Goal: Information Seeking & Learning: Learn about a topic

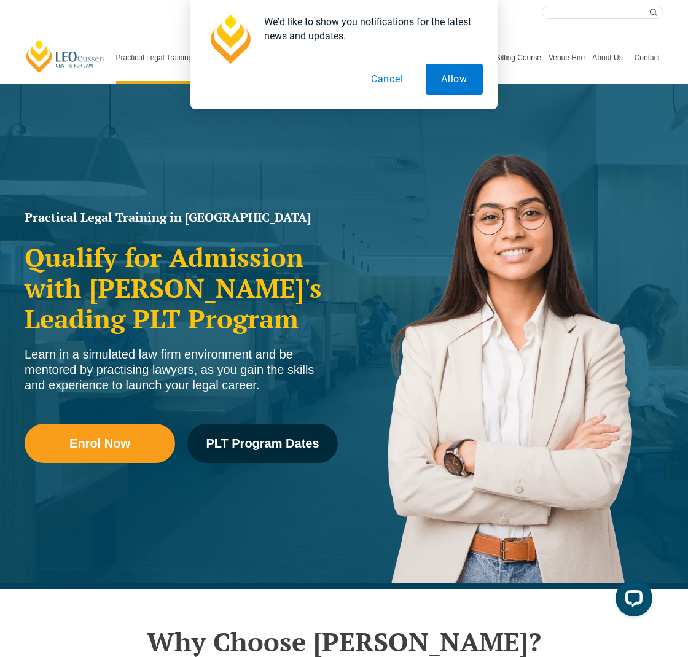
click at [382, 76] on button "Cancel" at bounding box center [387, 79] width 63 height 31
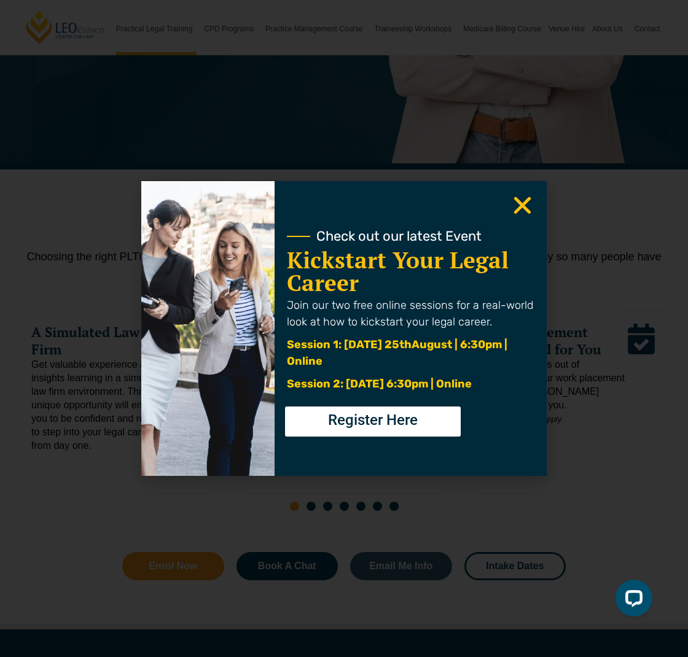
scroll to position [421, 0]
click at [520, 201] on use "Close" at bounding box center [522, 205] width 17 height 17
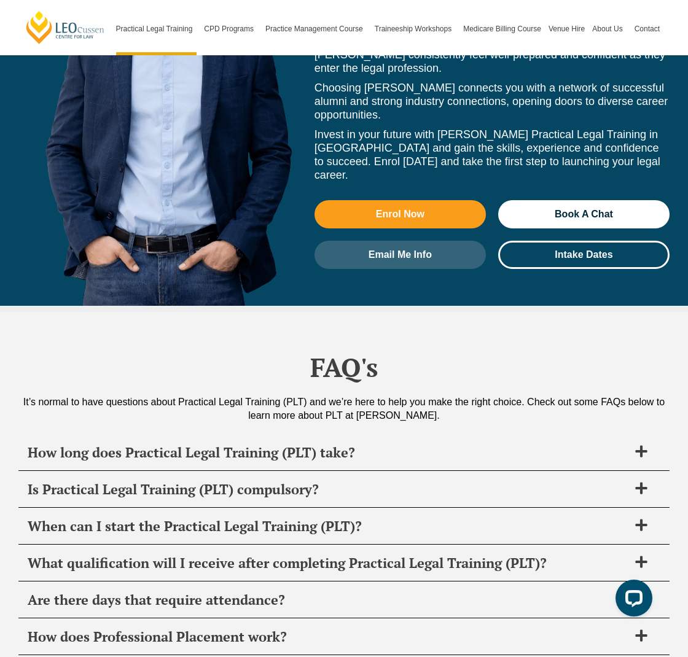
scroll to position [5662, 0]
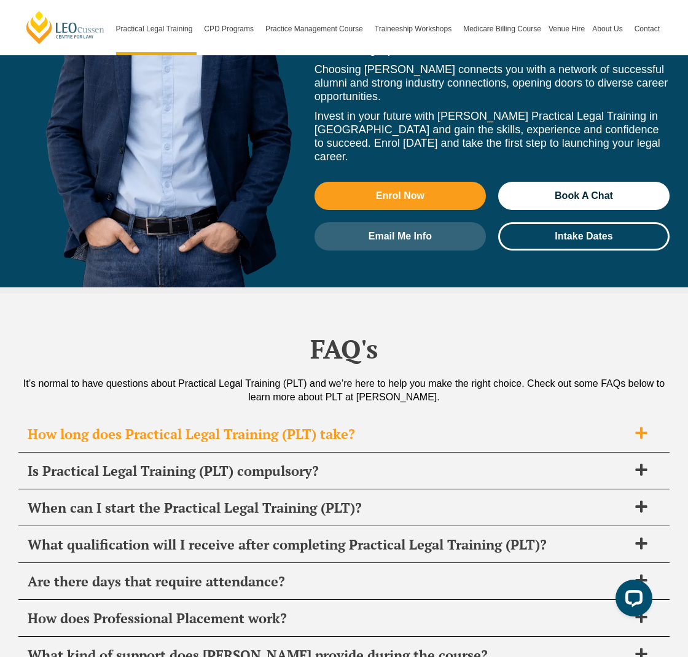
click at [641, 427] on icon at bounding box center [641, 433] width 12 height 12
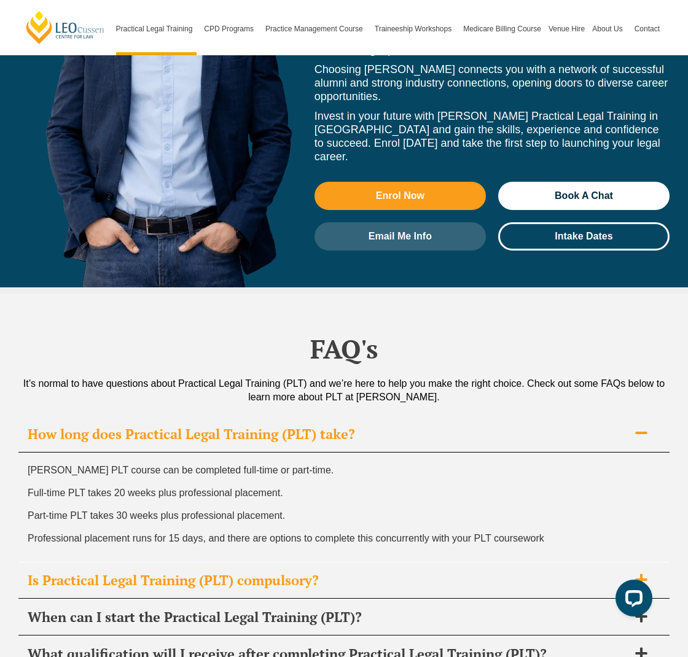
click at [640, 574] on icon at bounding box center [641, 580] width 12 height 12
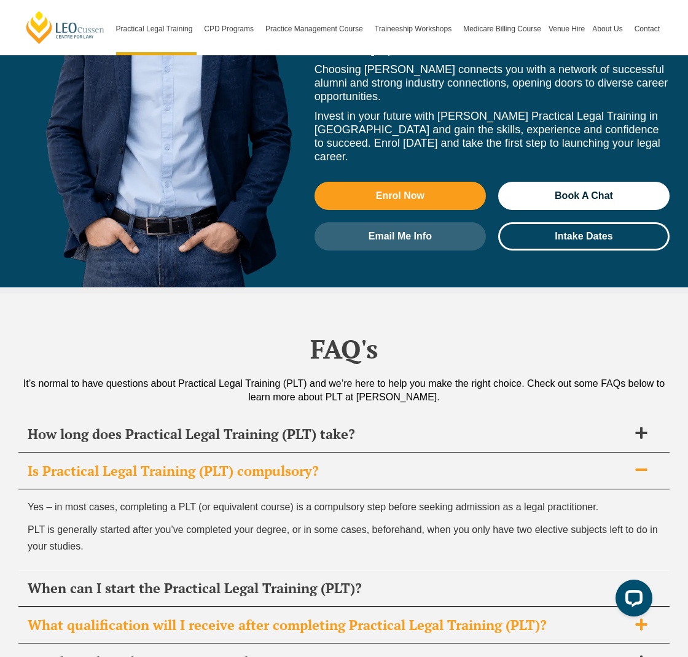
click at [640, 619] on icon at bounding box center [641, 625] width 12 height 12
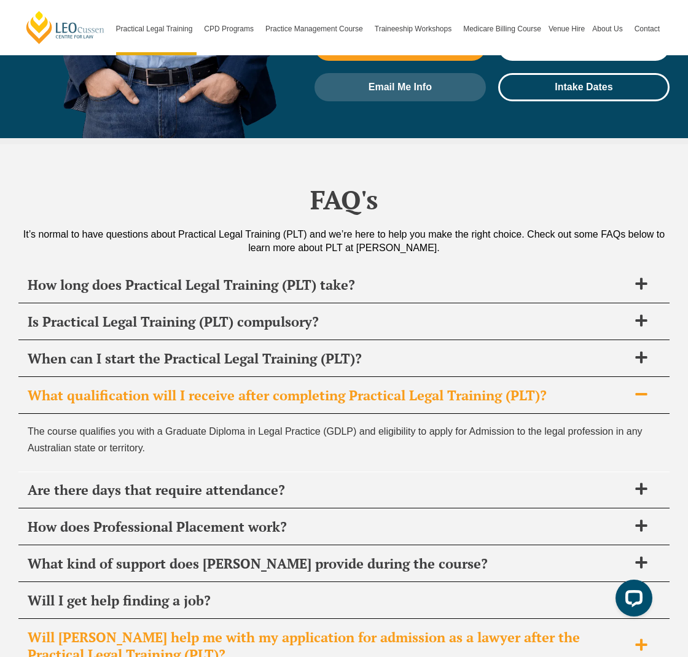
scroll to position [5813, 0]
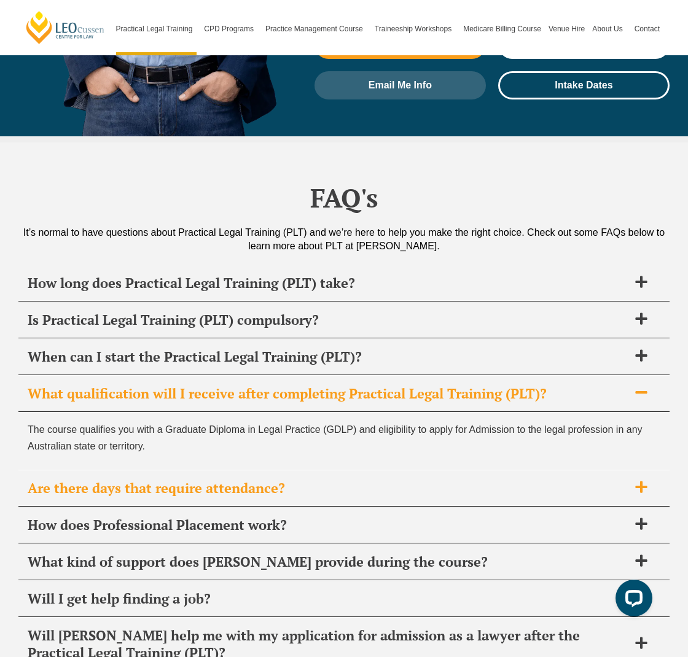
click at [639, 482] on icon at bounding box center [641, 488] width 12 height 12
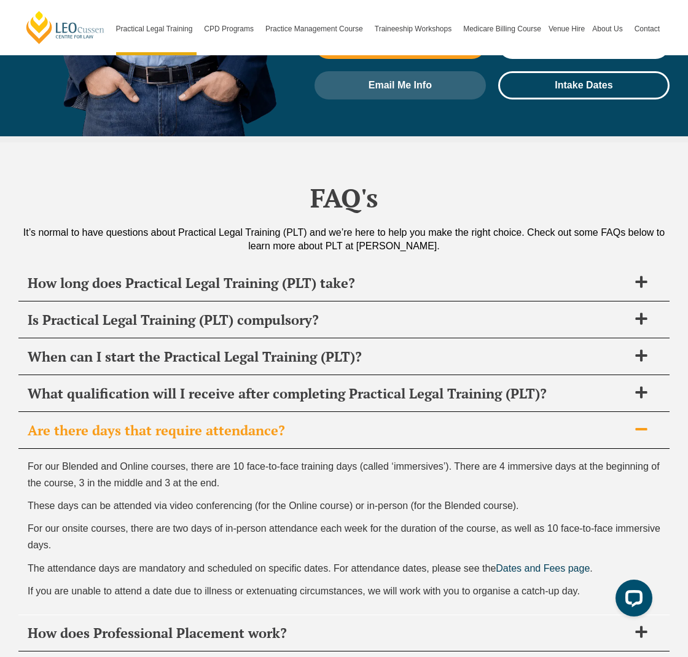
click at [397, 501] on span "These days can be attended via video conferencing (for the Online course) or in…" at bounding box center [273, 506] width 491 height 10
click at [643, 627] on icon at bounding box center [641, 633] width 12 height 12
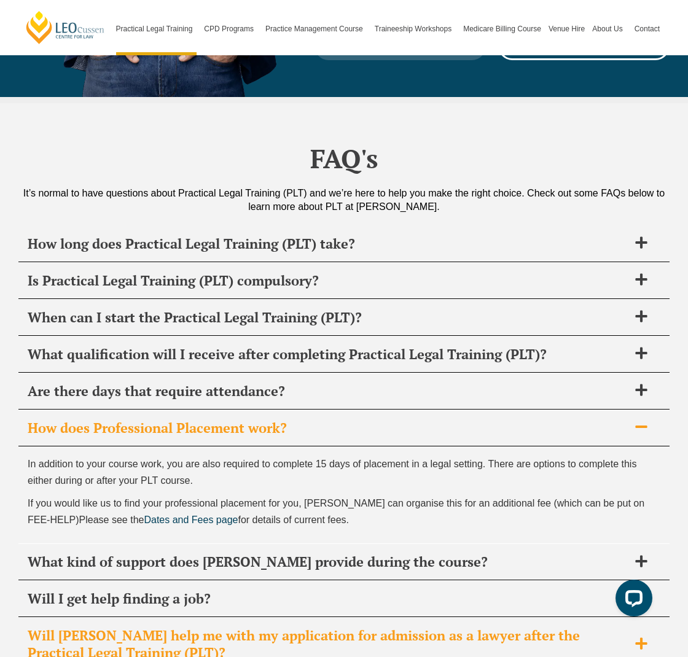
scroll to position [5854, 0]
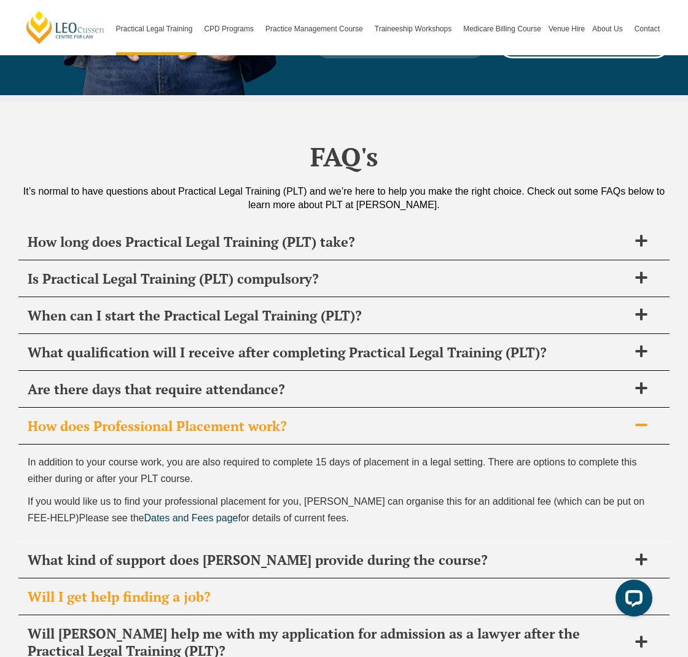
click at [640, 590] on icon at bounding box center [641, 596] width 12 height 12
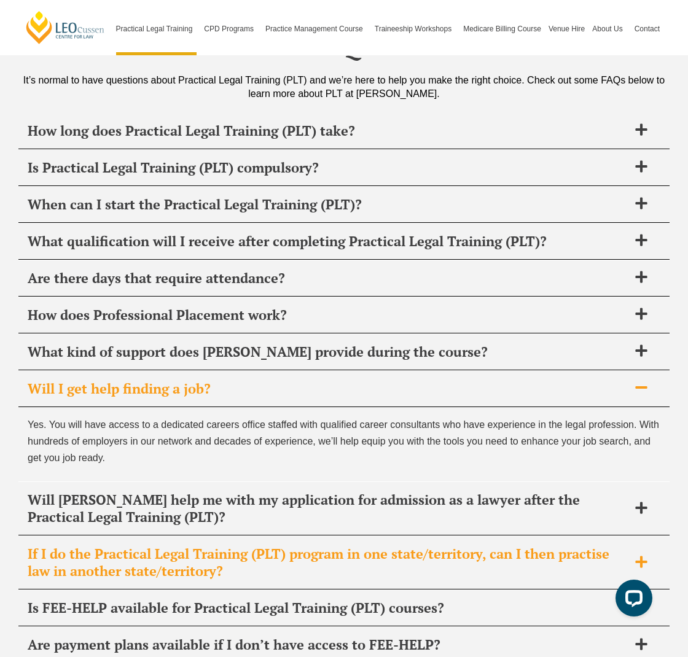
scroll to position [5967, 0]
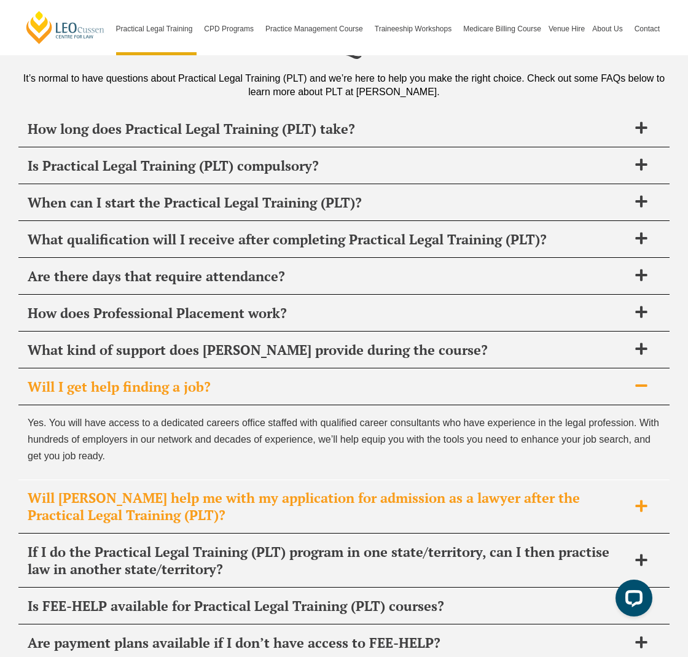
click at [640, 500] on icon at bounding box center [641, 506] width 12 height 12
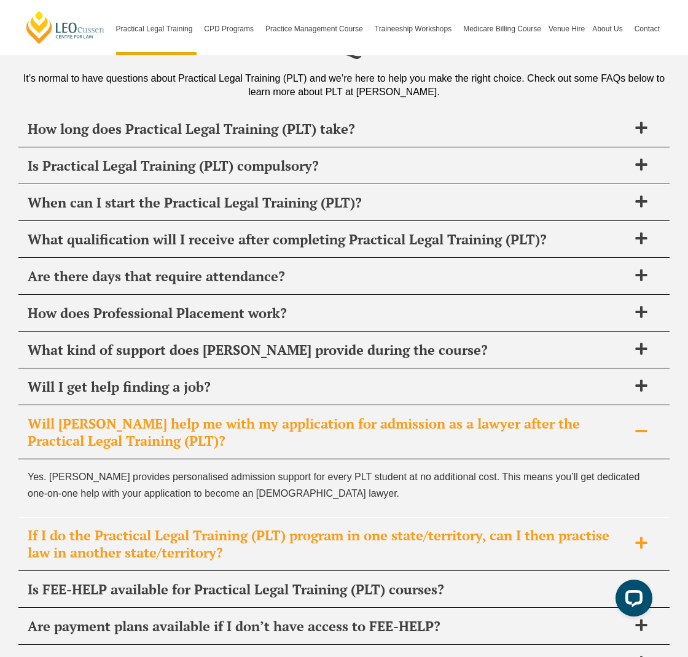
click at [640, 538] on icon at bounding box center [641, 544] width 12 height 12
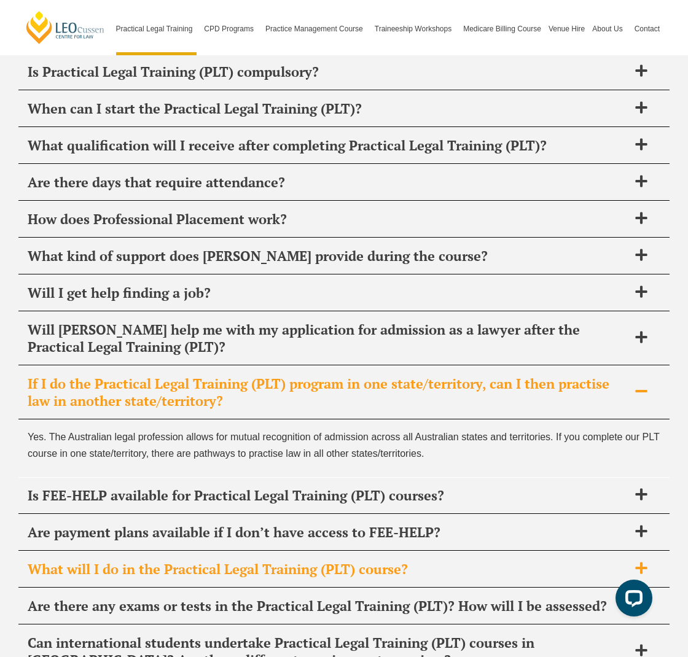
scroll to position [6068, 0]
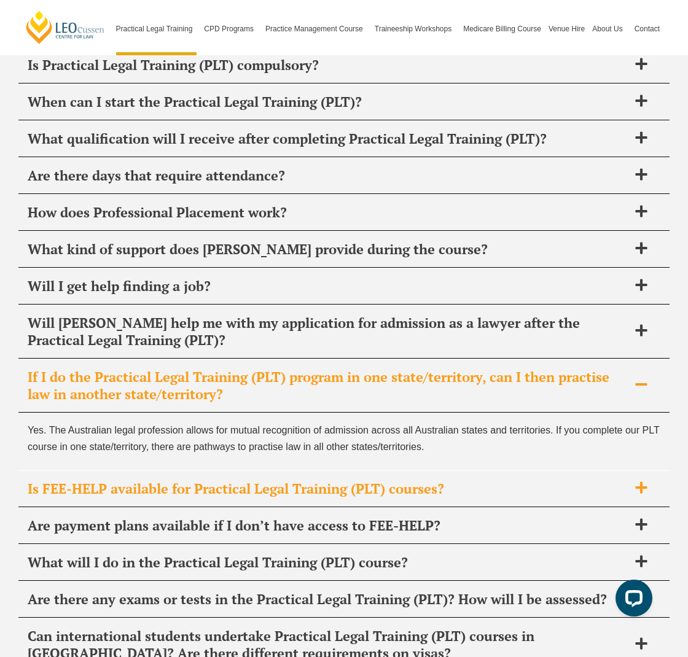
click at [640, 482] on icon at bounding box center [641, 488] width 12 height 12
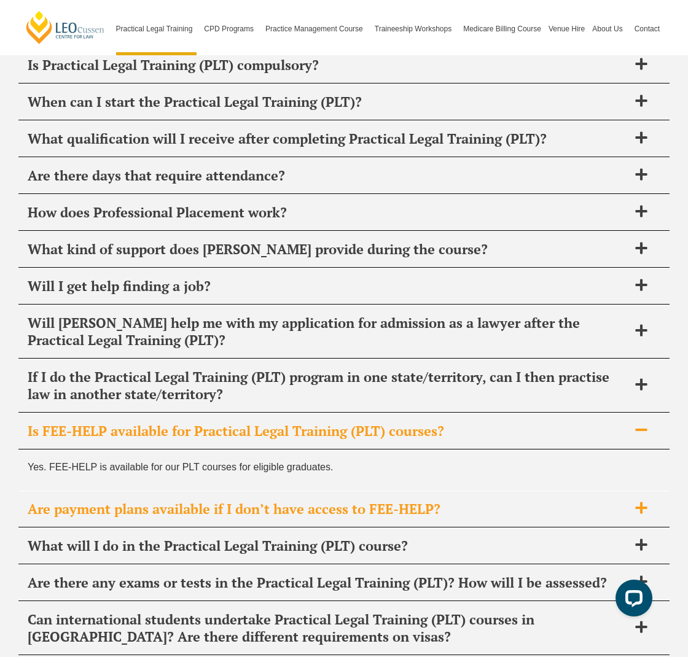
click at [641, 503] on icon at bounding box center [641, 509] width 12 height 12
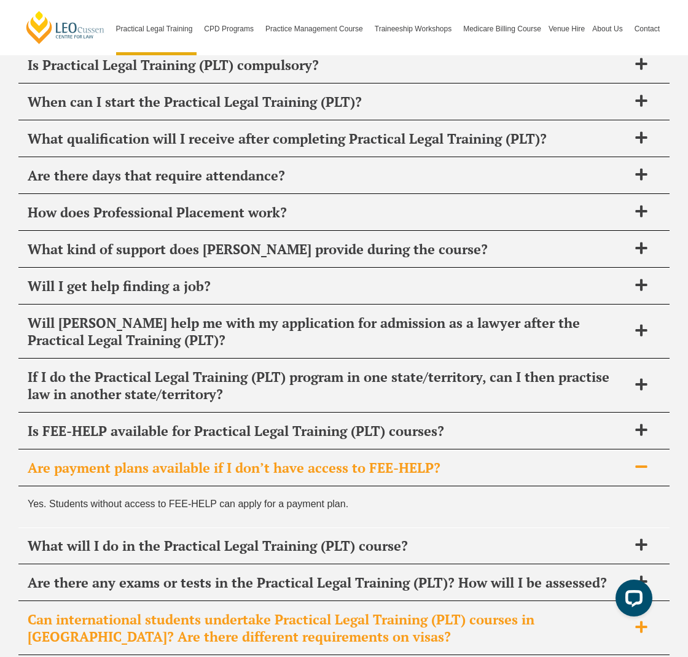
click at [642, 622] on icon at bounding box center [641, 628] width 12 height 12
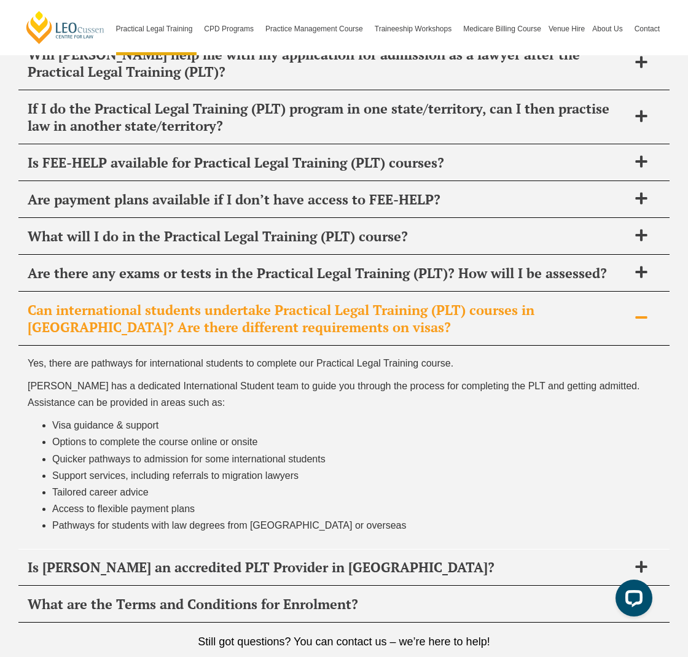
scroll to position [6339, 0]
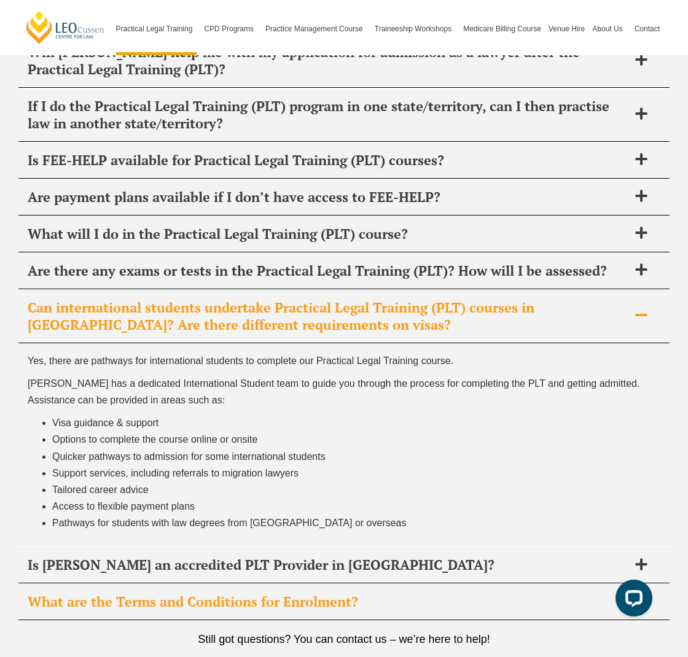
click at [643, 595] on icon at bounding box center [641, 601] width 12 height 12
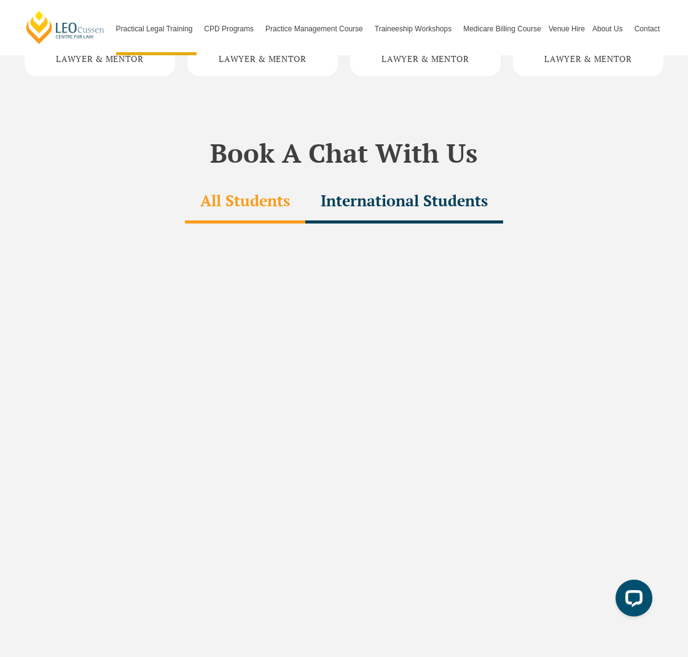
scroll to position [3601, 0]
